Goal: Navigation & Orientation: Understand site structure

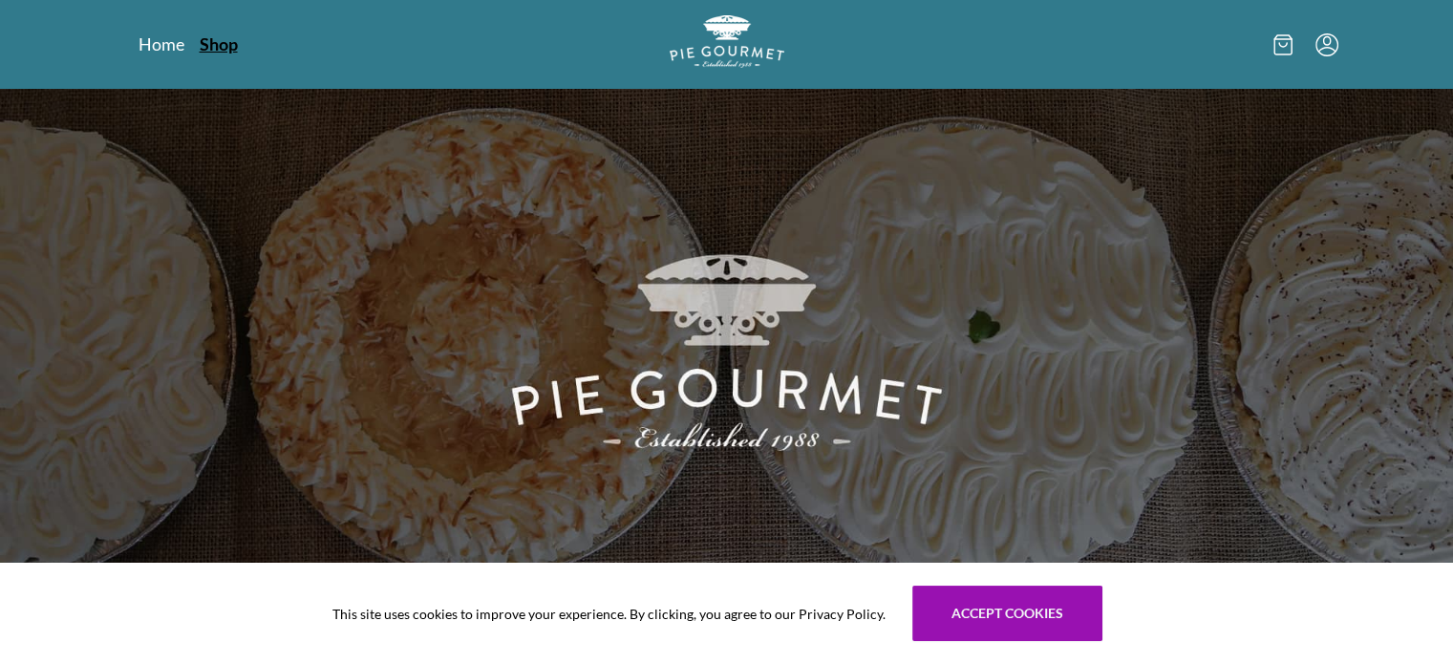
click at [221, 37] on link "Shop" at bounding box center [219, 43] width 38 height 23
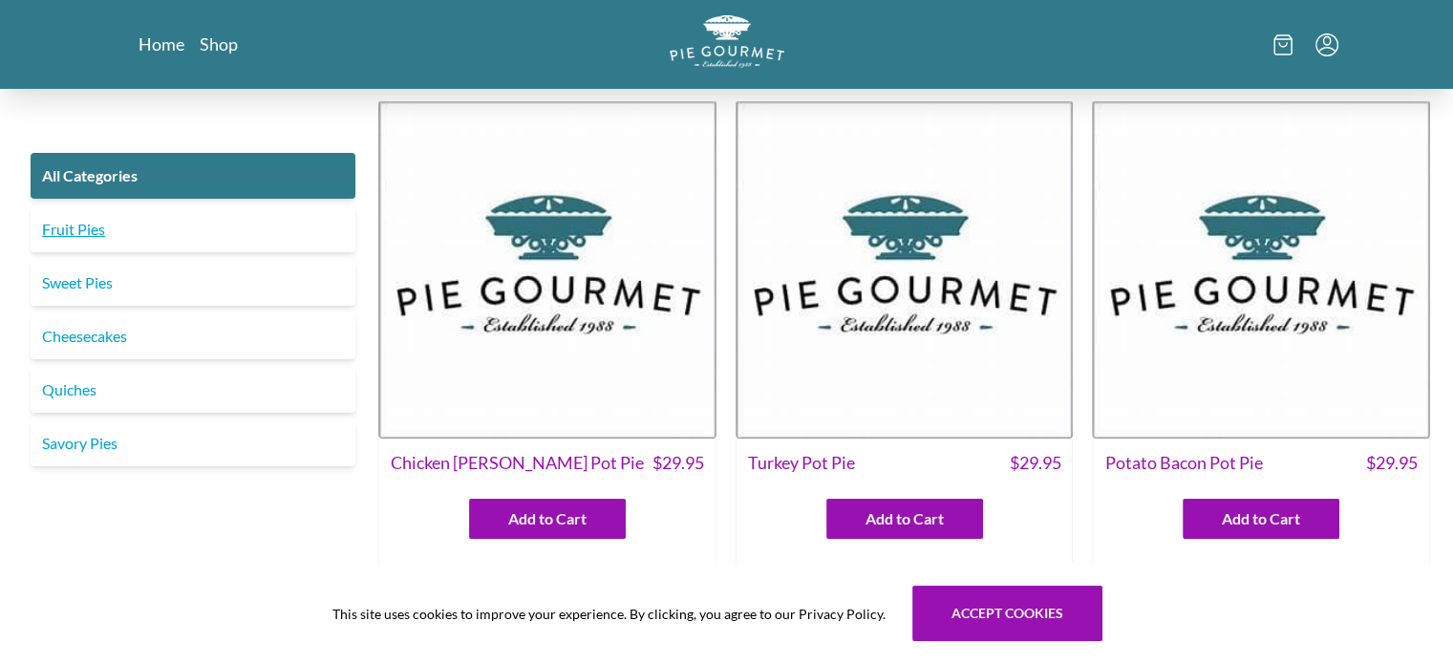
click at [96, 228] on link "Fruit Pies" at bounding box center [193, 229] width 325 height 46
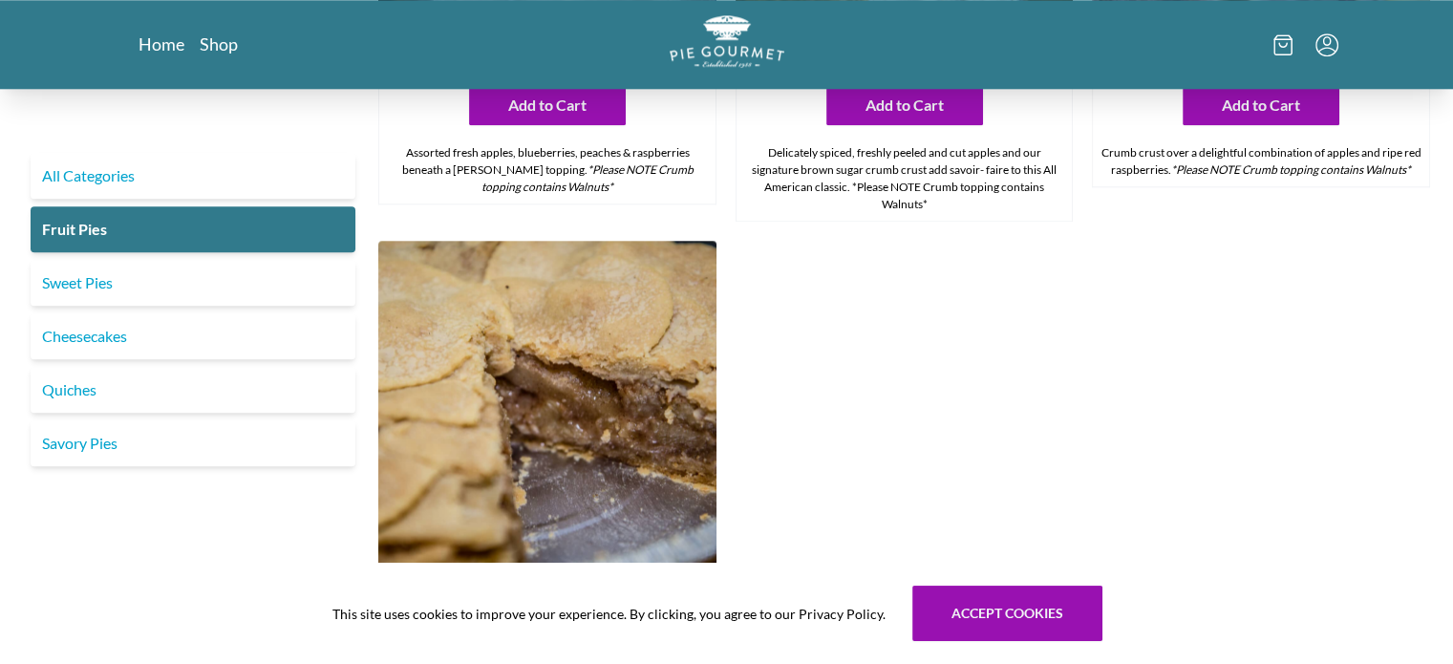
scroll to position [2197, 0]
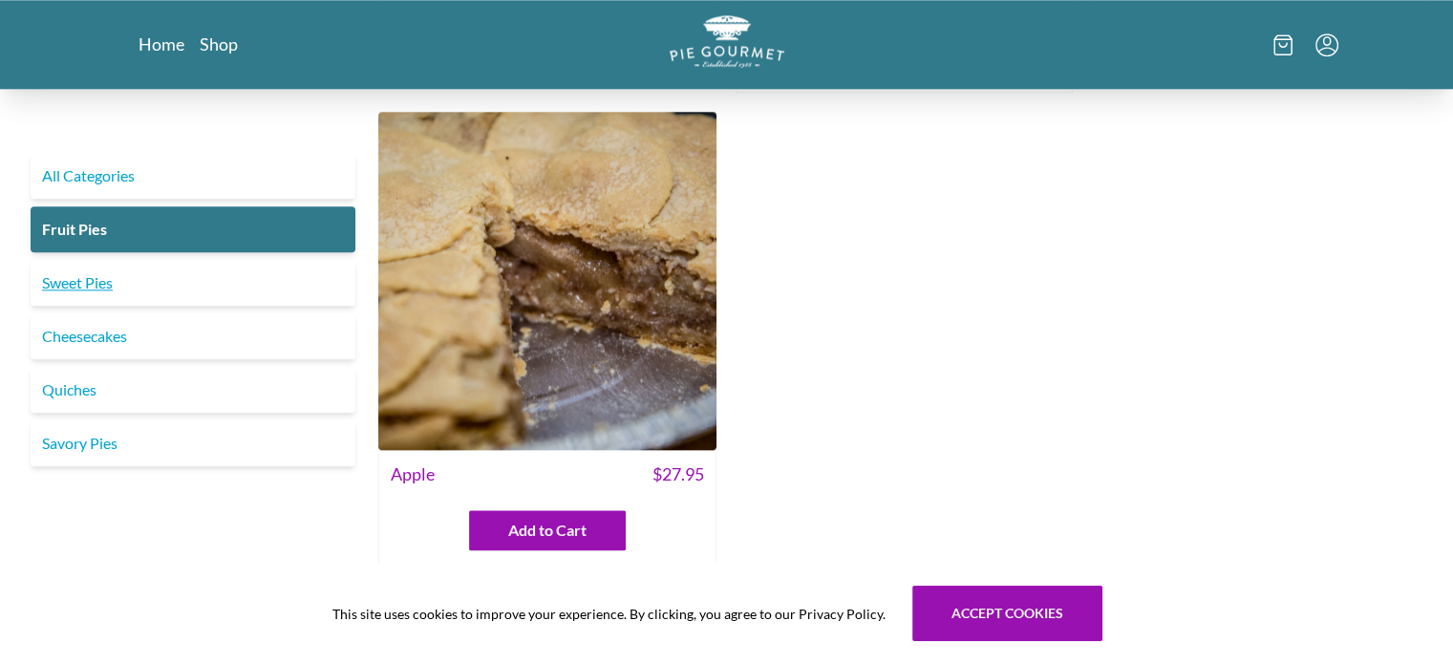
click at [107, 277] on link "Sweet Pies" at bounding box center [193, 283] width 325 height 46
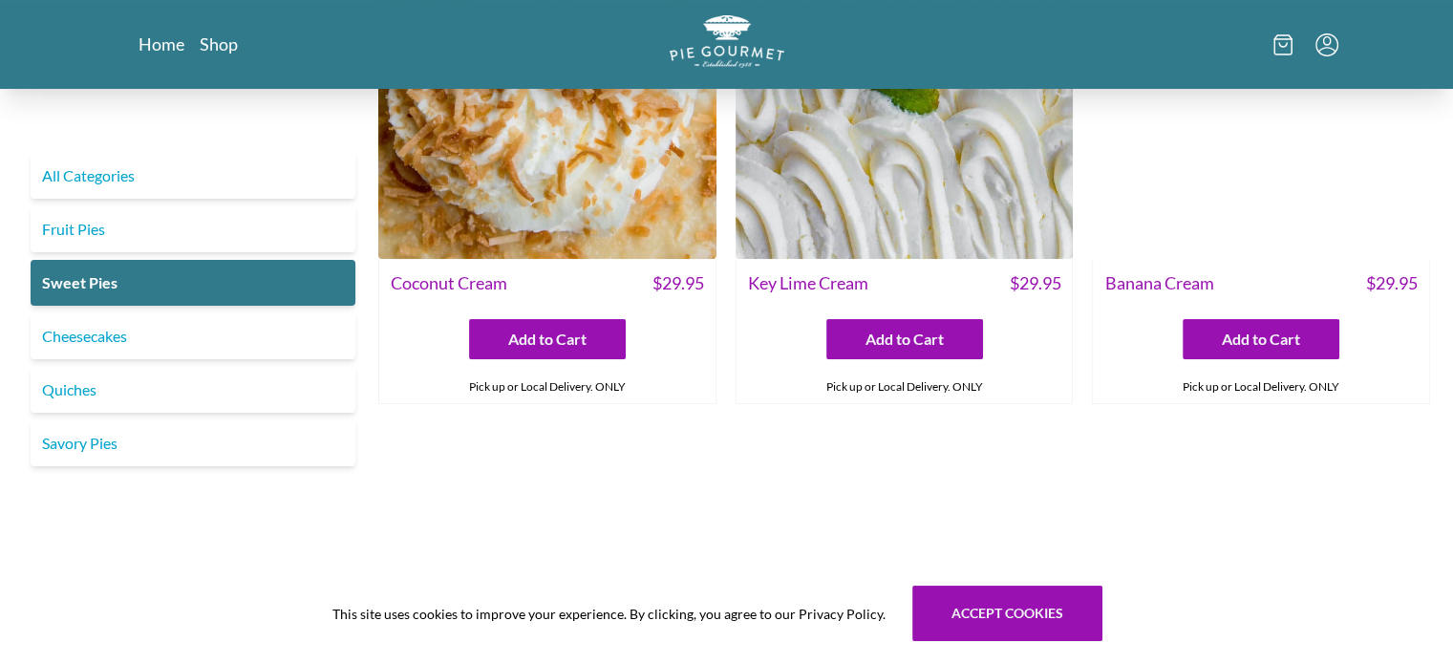
scroll to position [96, 0]
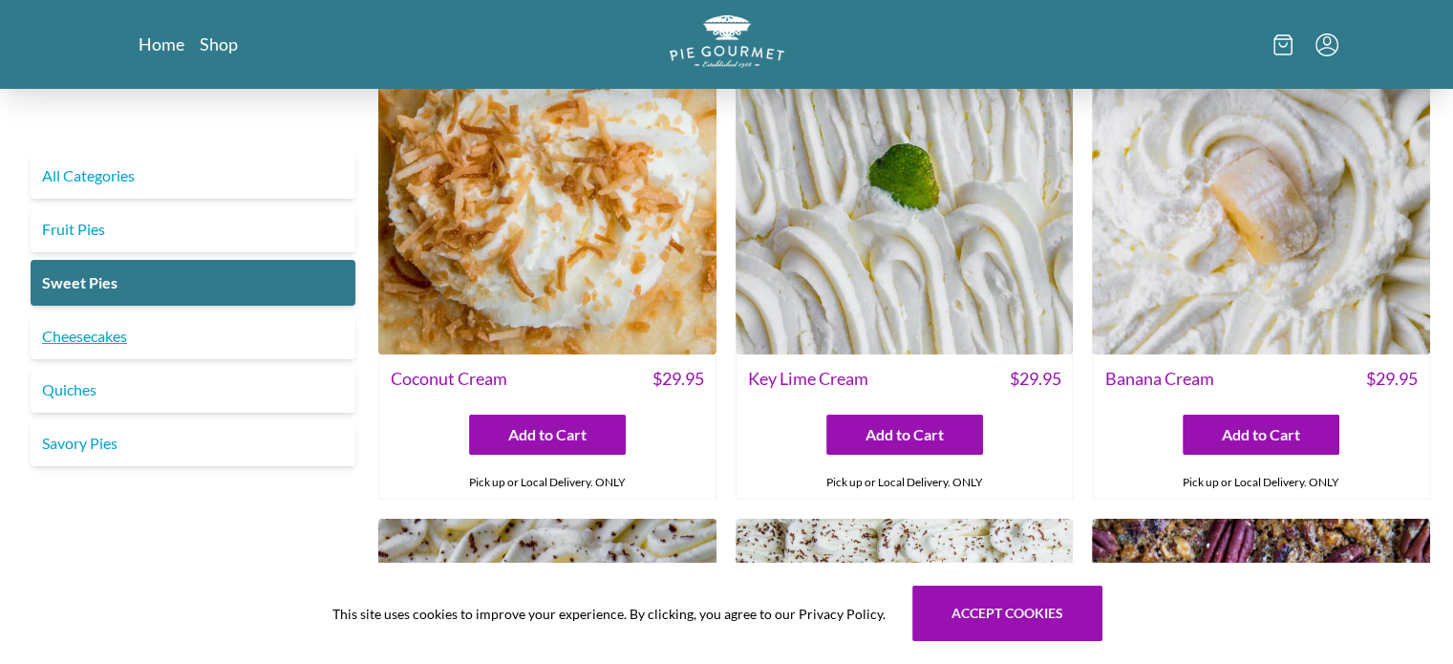
click at [94, 342] on link "Cheesecakes" at bounding box center [193, 336] width 325 height 46
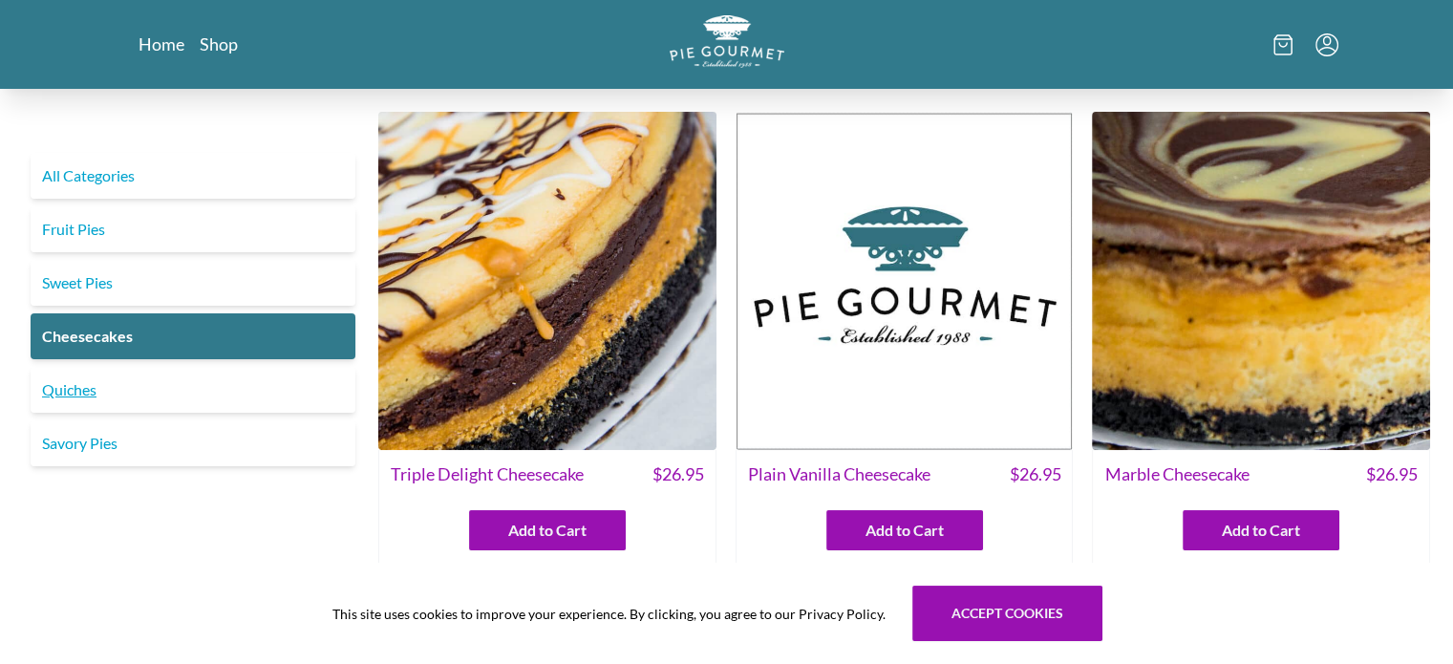
click at [145, 388] on link "Quiches" at bounding box center [193, 390] width 325 height 46
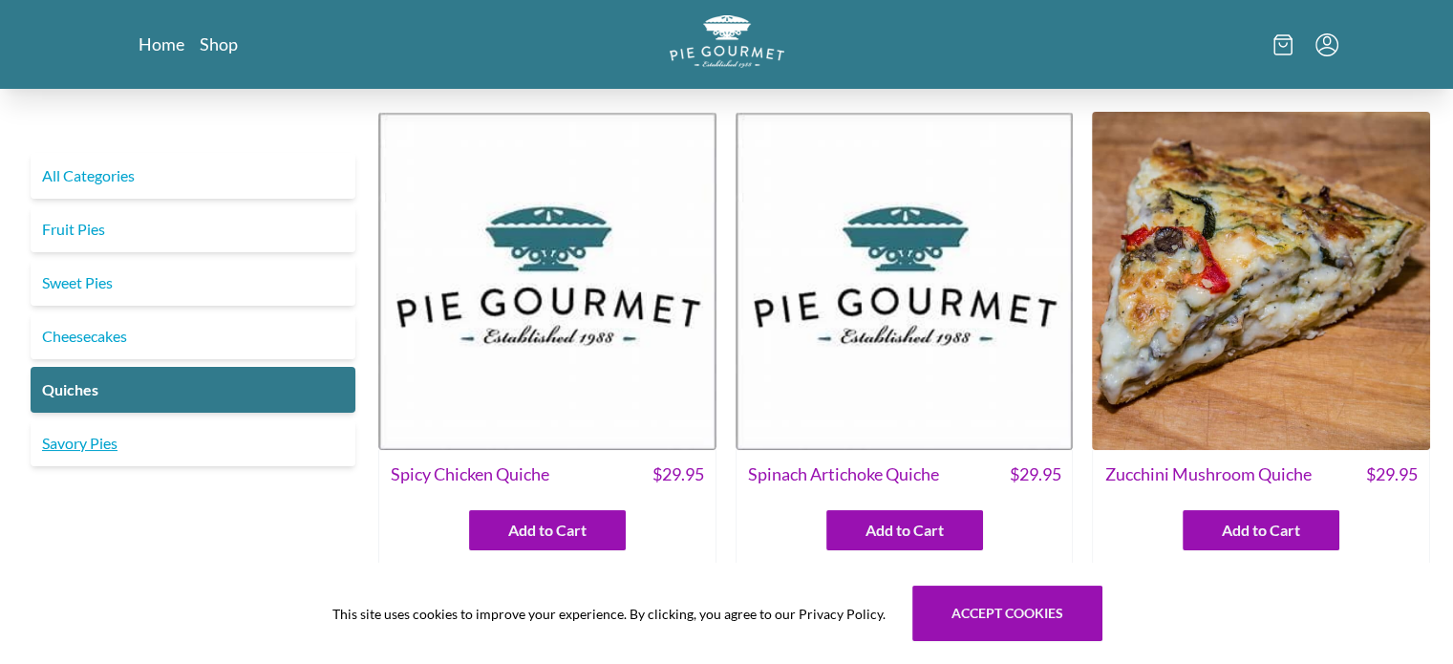
click at [76, 449] on link "Savory Pies" at bounding box center [193, 443] width 325 height 46
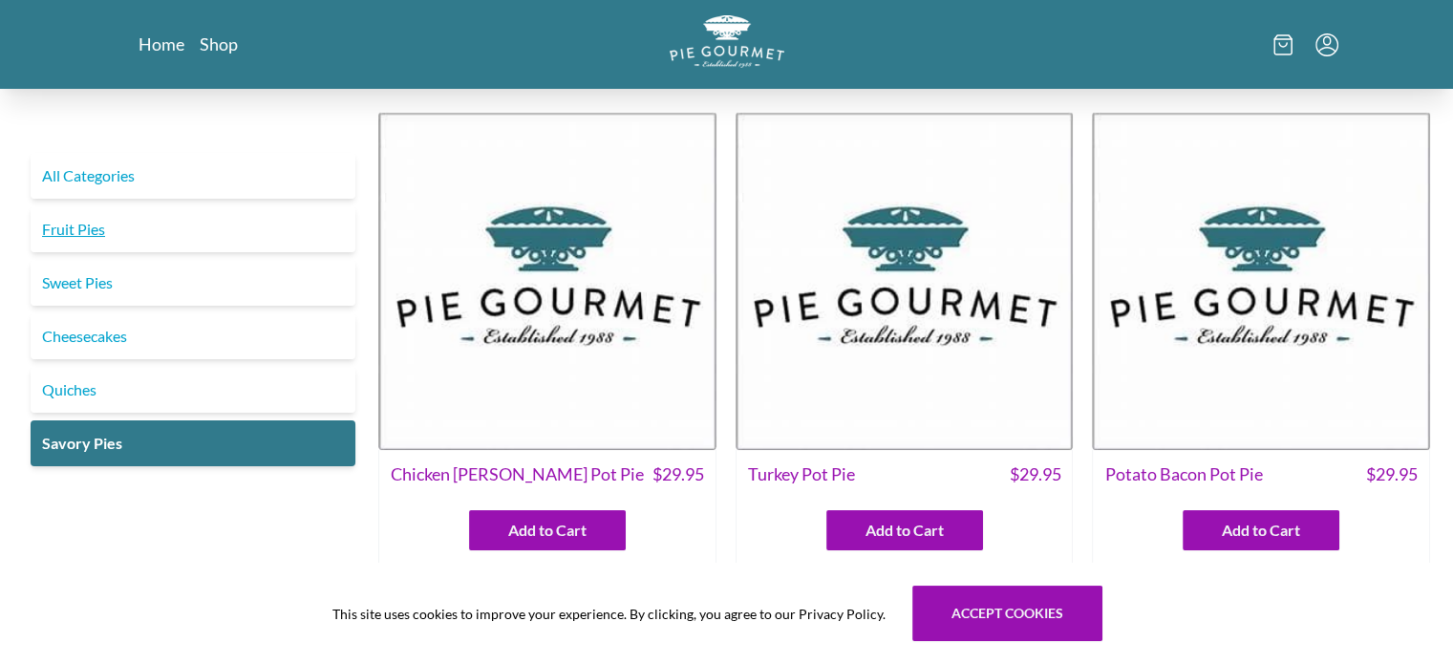
click at [88, 232] on link "Fruit Pies" at bounding box center [193, 229] width 325 height 46
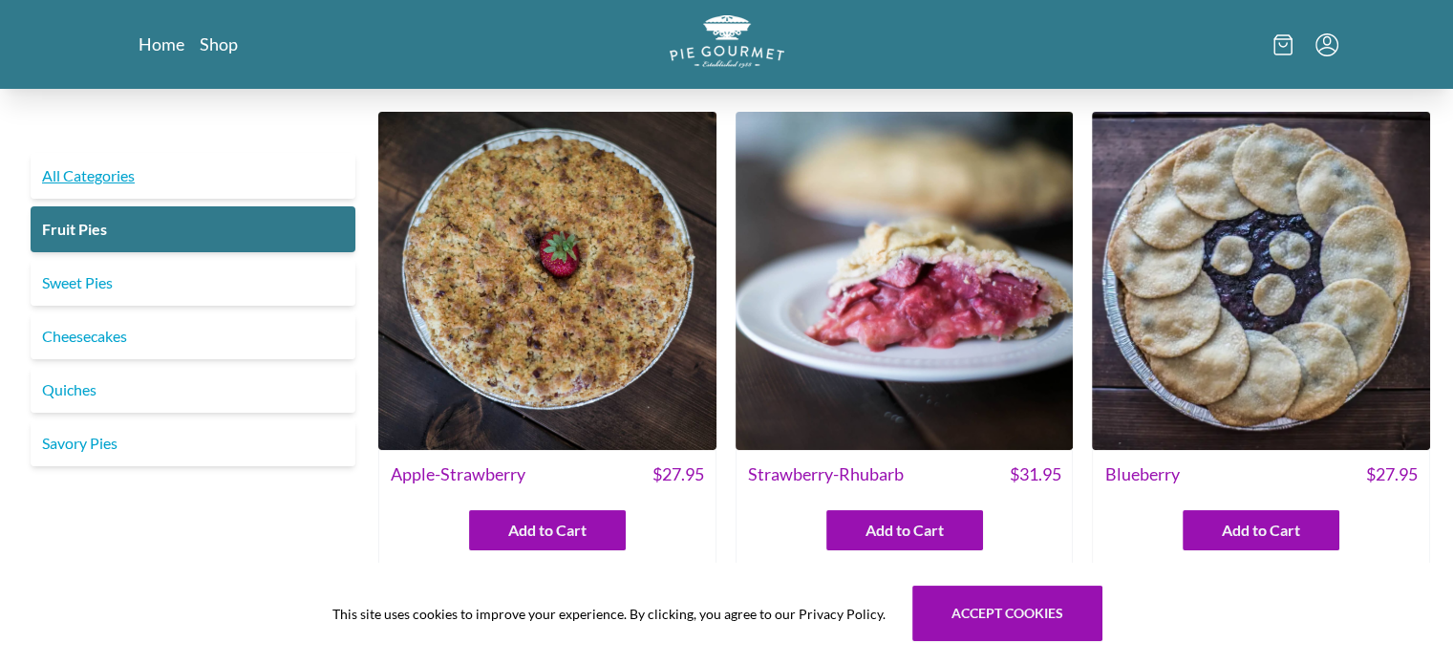
click at [94, 174] on link "All Categories" at bounding box center [193, 176] width 325 height 46
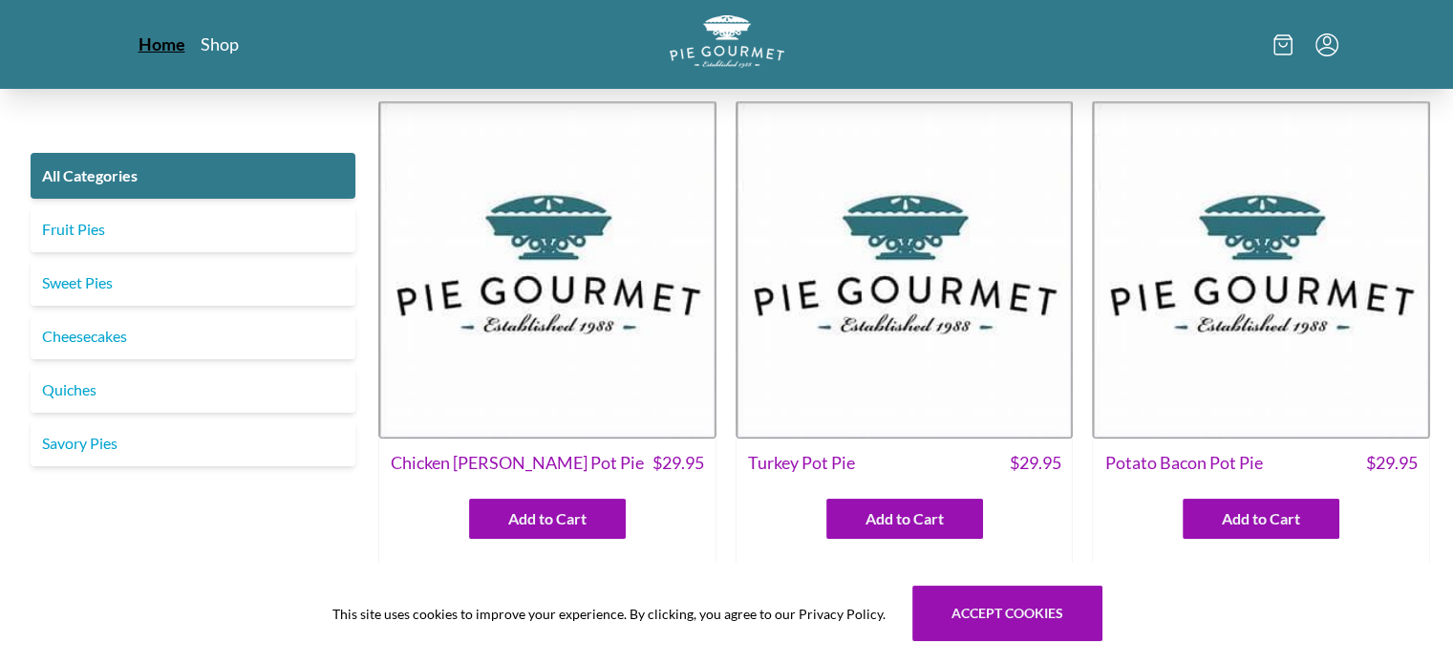
click at [162, 52] on link "Home" at bounding box center [161, 43] width 47 height 23
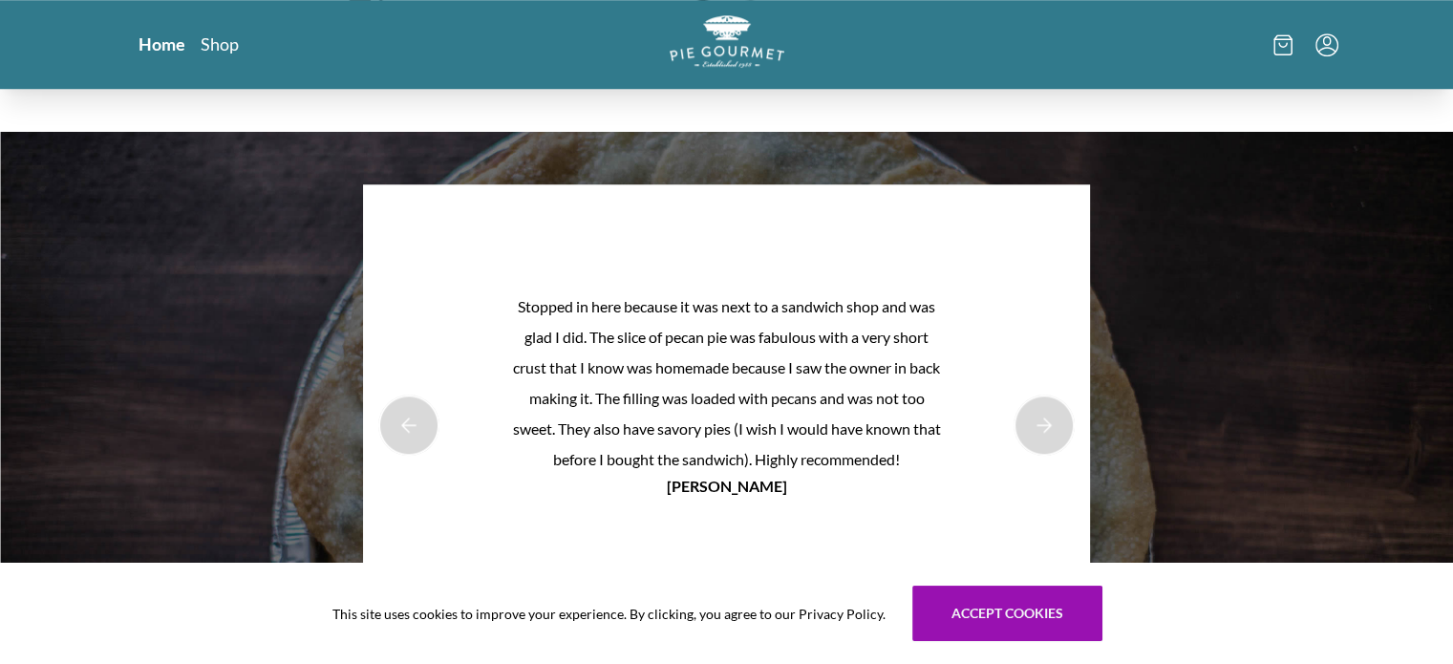
scroll to position [1624, 0]
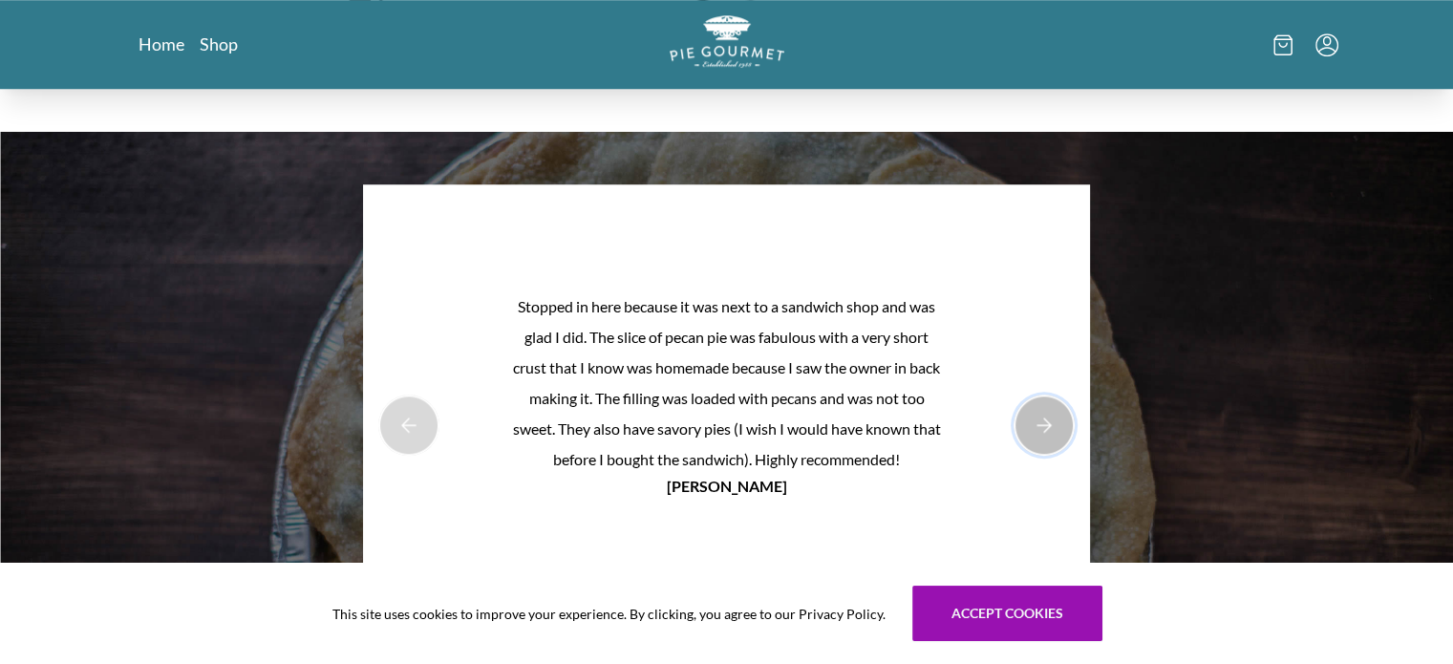
click at [1032, 411] on button "Next Product Image" at bounding box center [1043, 424] width 61 height 61
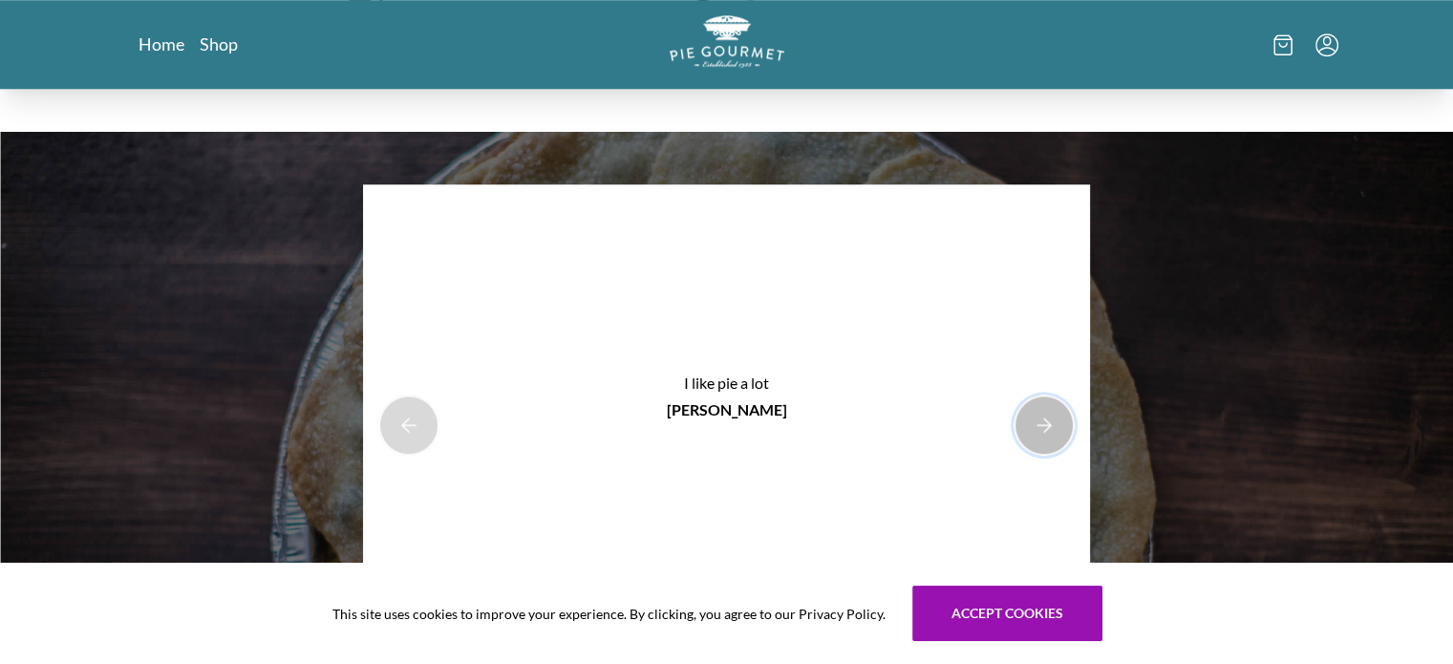
click at [1021, 426] on button "Next Product Image" at bounding box center [1043, 424] width 61 height 61
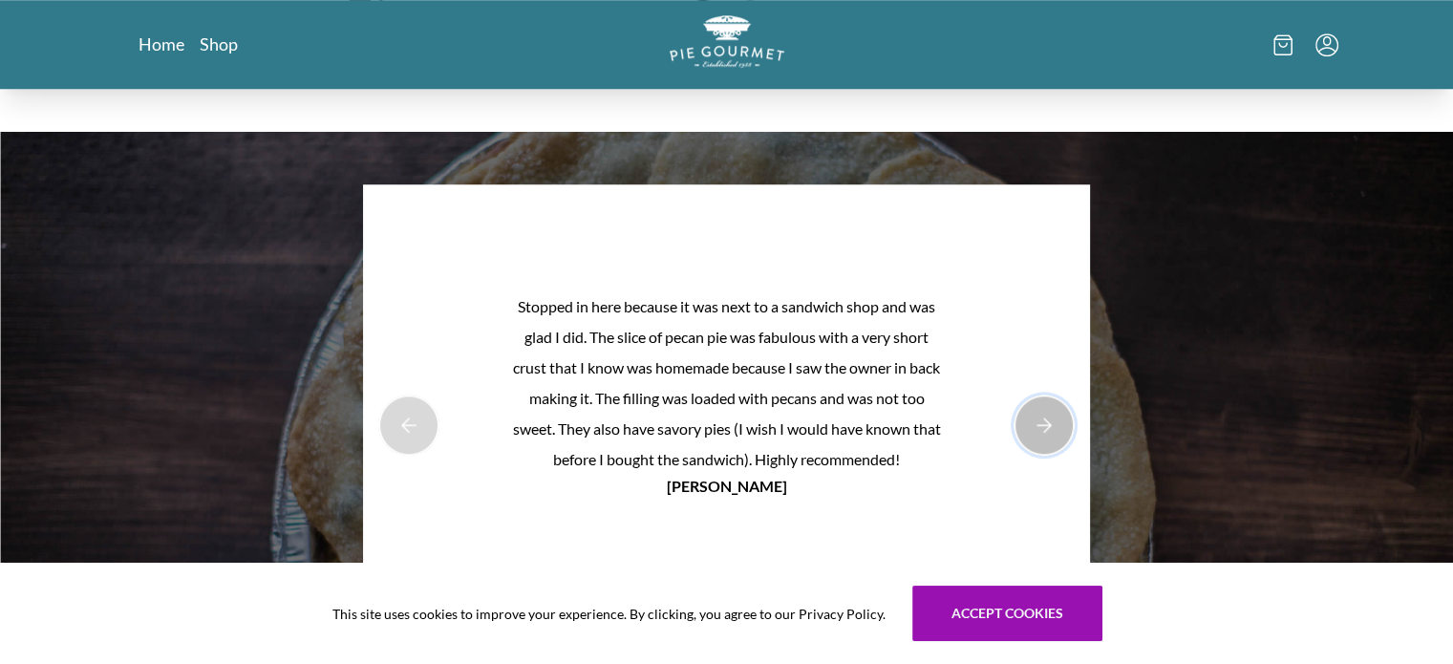
click at [1043, 420] on button "Next Product Image" at bounding box center [1043, 424] width 61 height 61
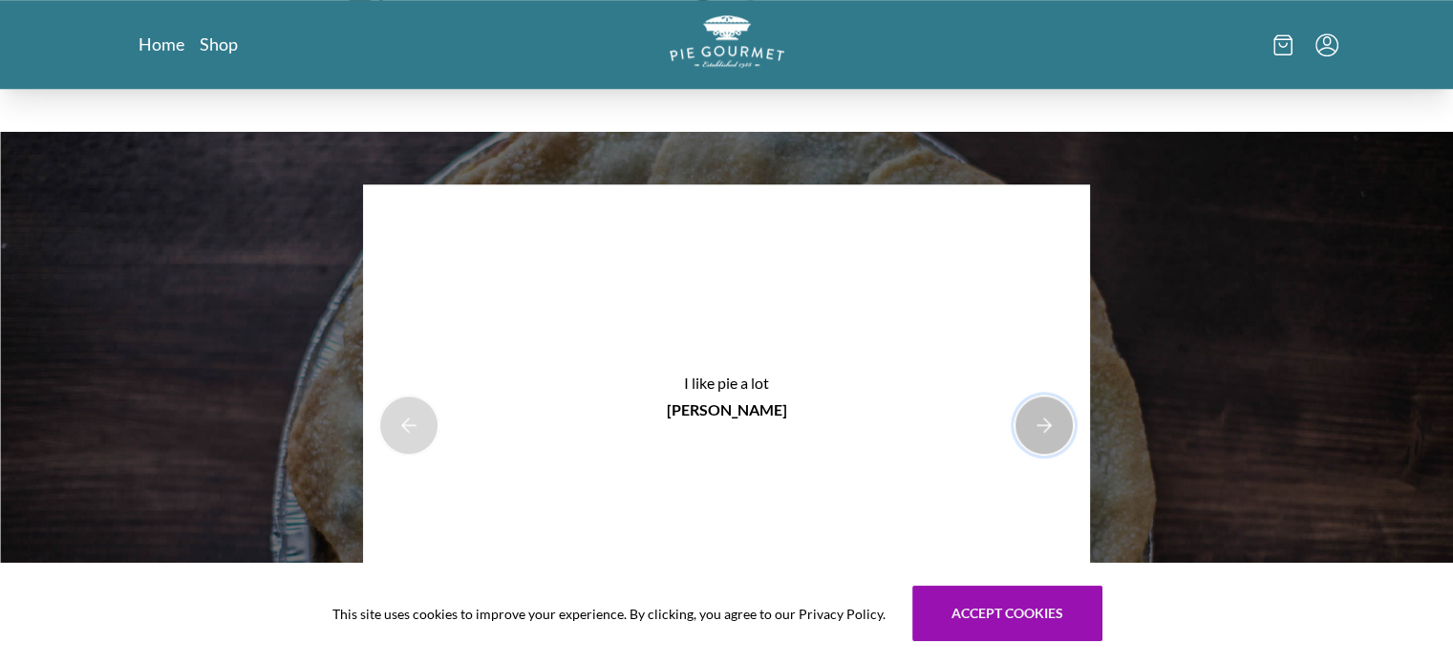
click at [1043, 419] on button "Next Product Image" at bounding box center [1043, 424] width 61 height 61
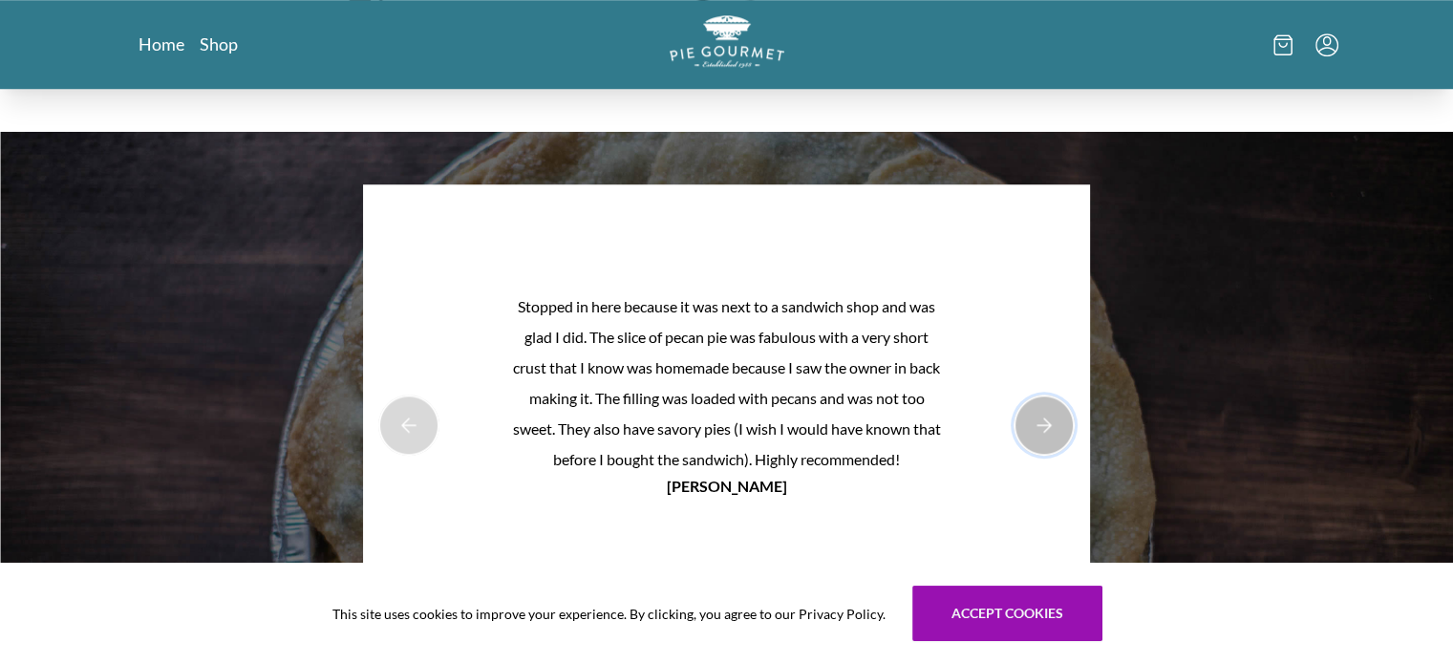
click at [1043, 419] on button "Next Product Image" at bounding box center [1043, 424] width 61 height 61
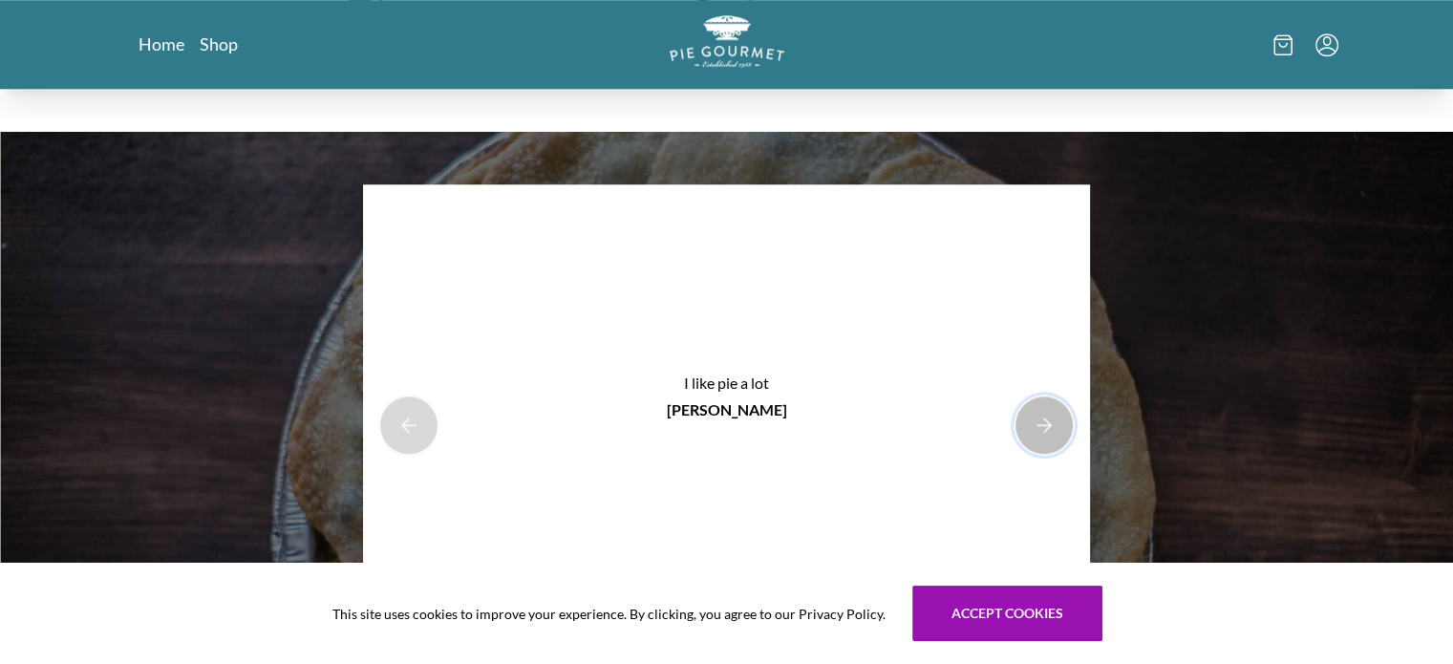
click at [1043, 419] on button "Next Product Image" at bounding box center [1043, 424] width 61 height 61
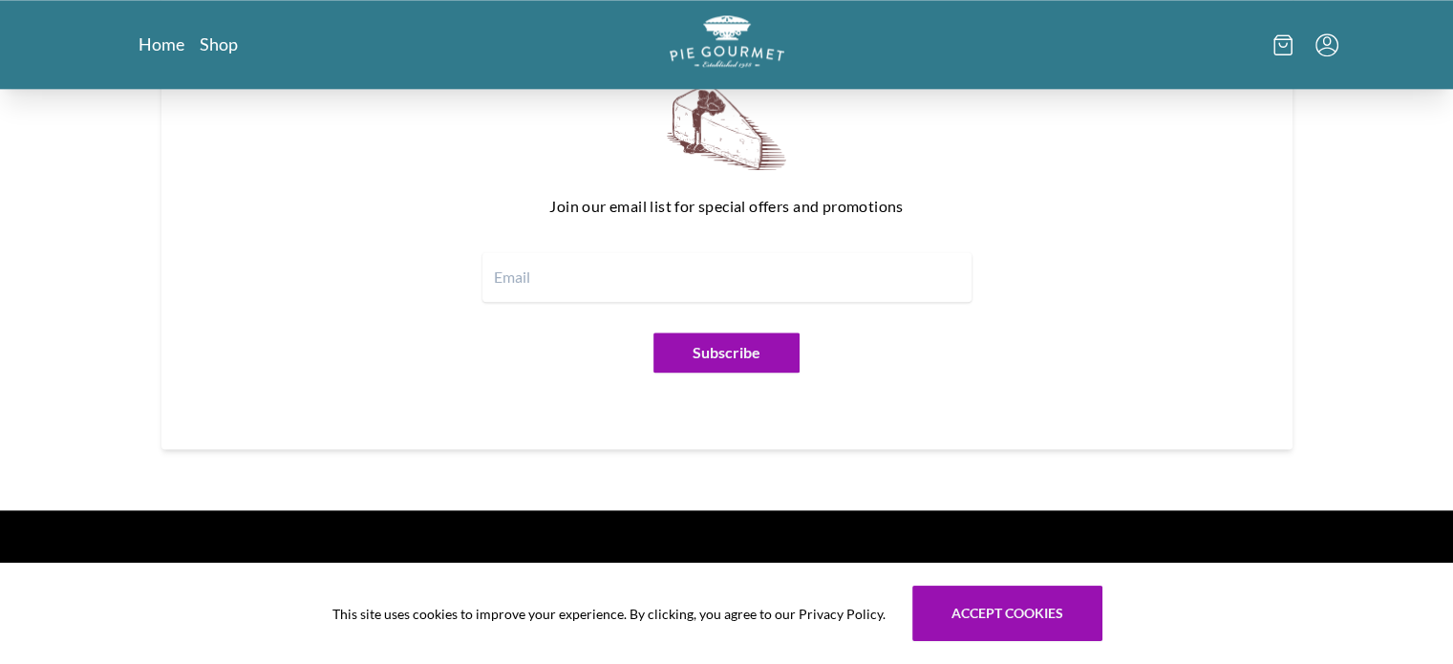
scroll to position [1742, 0]
